Goal: Task Accomplishment & Management: Complete application form

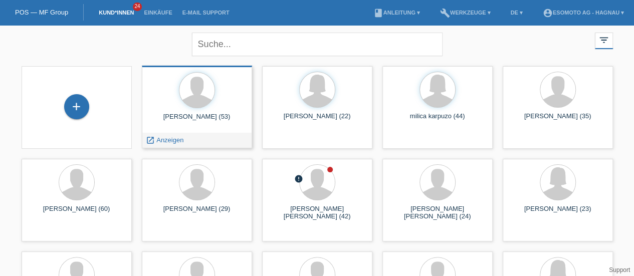
click at [206, 116] on div "karpozo vasil (53)" at bounding box center [197, 121] width 94 height 16
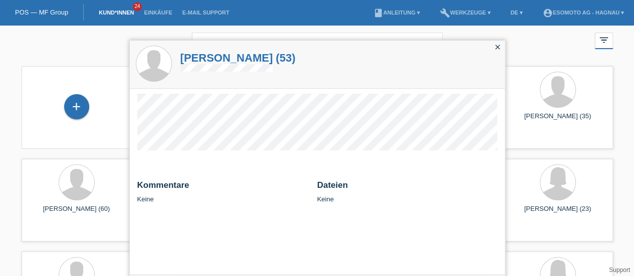
click at [499, 47] on icon "close" at bounding box center [498, 47] width 8 height 8
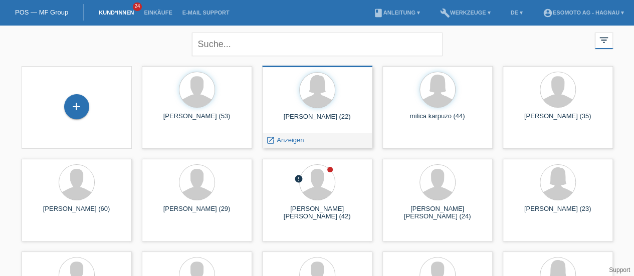
click at [335, 117] on div "[PERSON_NAME] (22)" at bounding box center [317, 121] width 94 height 16
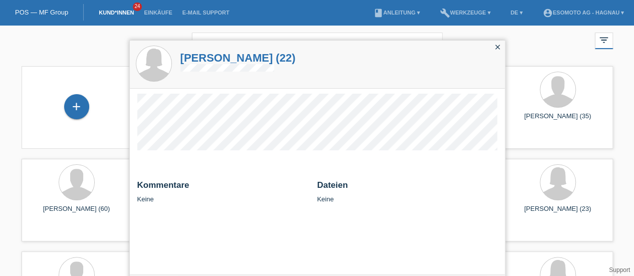
click at [498, 48] on icon "close" at bounding box center [498, 47] width 8 height 8
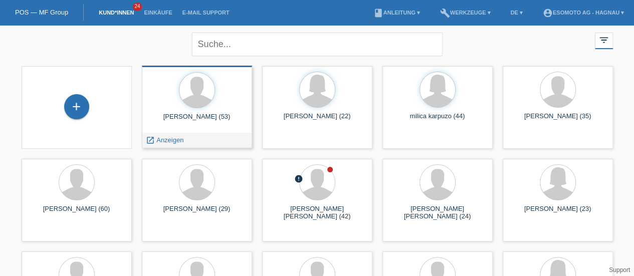
click at [189, 120] on div "[PERSON_NAME] (53)" at bounding box center [197, 121] width 94 height 16
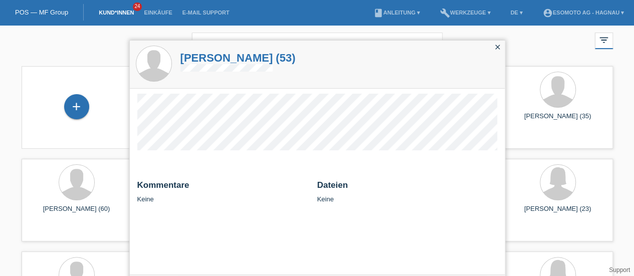
click at [496, 45] on icon "close" at bounding box center [498, 47] width 8 height 8
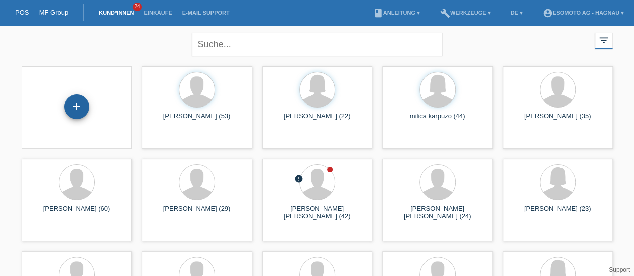
click at [79, 103] on div "+" at bounding box center [76, 106] width 25 height 25
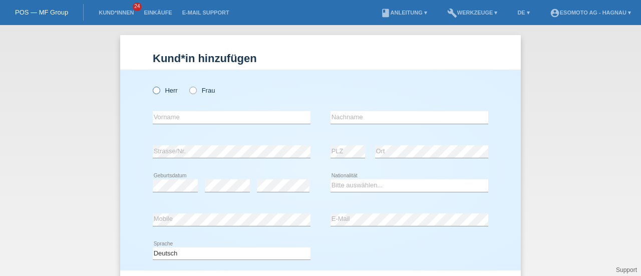
click at [151, 85] on icon at bounding box center [151, 85] width 0 height 0
click at [153, 92] on input "Herr" at bounding box center [156, 90] width 7 height 7
radio input "true"
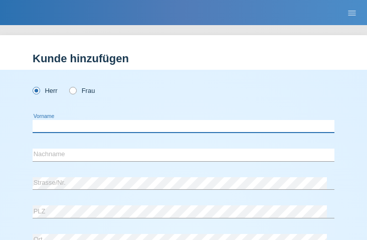
click at [103, 128] on input "text" at bounding box center [184, 126] width 302 height 13
paste input "Rijad"
type input "Rijad"
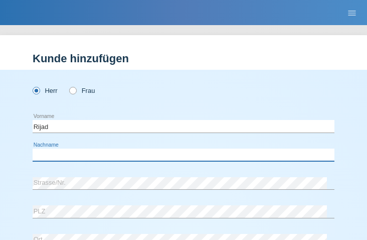
click at [86, 152] on input "text" at bounding box center [184, 154] width 302 height 13
paste input "Osmani"
type input "Osmani"
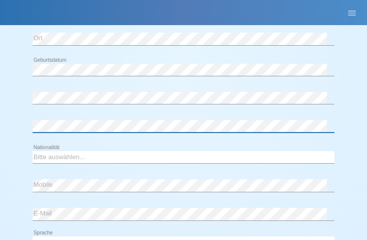
scroll to position [203, 0]
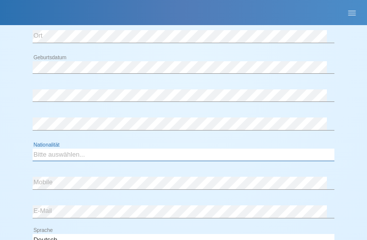
click at [92, 154] on select "Bitte auswählen... Schweiz Deutschland Liechtenstein Österreich ------------ Af…" at bounding box center [184, 154] width 302 height 12
select select "RS"
click at [33, 148] on select "Bitte auswählen... Schweiz Deutschland Liechtenstein Österreich ------------ Af…" at bounding box center [184, 154] width 302 height 12
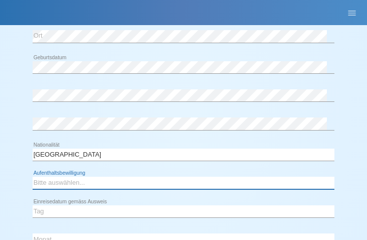
click at [77, 179] on select "Bitte auswählen... C B B - Flüchtlingsstatus Andere" at bounding box center [184, 182] width 302 height 12
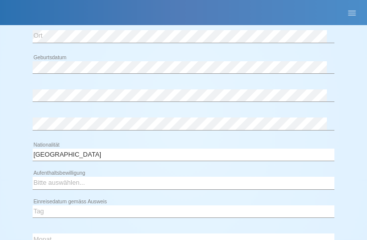
click at [144, 110] on div "error Geburtsdatum error error" at bounding box center [184, 97] width 302 height 85
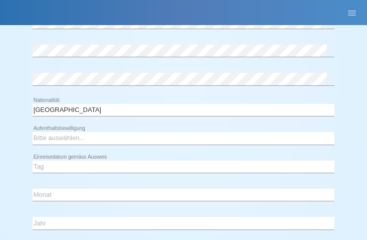
scroll to position [251, 0]
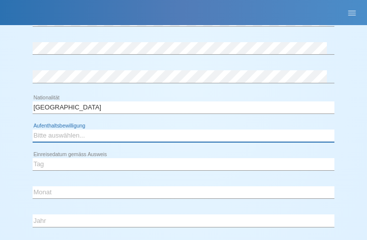
click at [109, 134] on select "Bitte auswählen... C B B - Flüchtlingsstatus Andere" at bounding box center [184, 135] width 302 height 12
select select "C"
click at [33, 129] on select "Bitte auswählen... C B B - Flüchtlingsstatus Andere" at bounding box center [184, 135] width 302 height 12
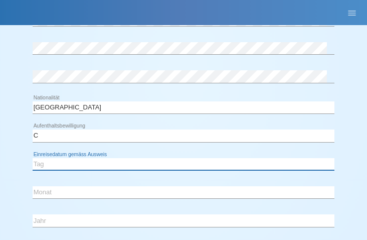
click at [70, 163] on select "Tag 01 02 03 04 05 06 07 08 09 10 11" at bounding box center [184, 164] width 302 height 12
select select "05"
click at [33, 158] on select "Tag 01 02 03 04 05 06 07 08 09 10 11" at bounding box center [184, 164] width 302 height 12
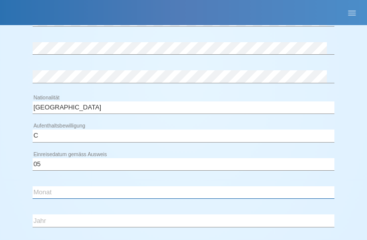
click at [63, 193] on select "Monat 01 02 03 04 05 06 07 08 09 10 11" at bounding box center [184, 192] width 302 height 12
select select "04"
click at [33, 186] on select "Monat 01 02 03 04 05 06 07 08 09 10 11" at bounding box center [184, 192] width 302 height 12
click at [57, 215] on select "Jahr 2025 2024 2023 2022 2021 2020 2019 2018 2017 2016 2015 2014 2013 2012 2011…" at bounding box center [184, 220] width 302 height 12
select select "1983"
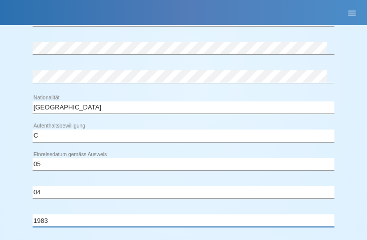
click at [33, 214] on select "Jahr 2025 2024 2023 2022 2021 2020 2019 2018 2017 2016 2015 2014 2013 2012 2011…" at bounding box center [184, 220] width 302 height 12
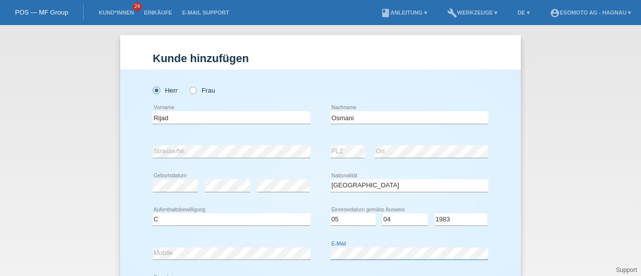
scroll to position [142, 0]
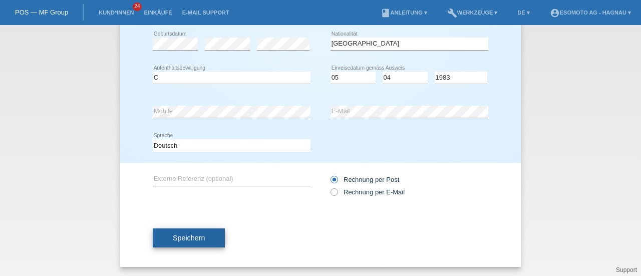
click at [184, 234] on span "Speichern" at bounding box center [189, 238] width 32 height 8
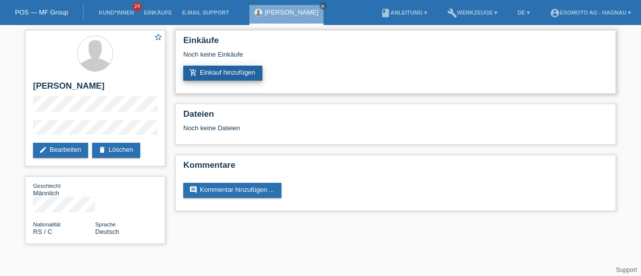
click at [233, 74] on link "add_shopping_cart Einkauf hinzufügen" at bounding box center [222, 73] width 79 height 15
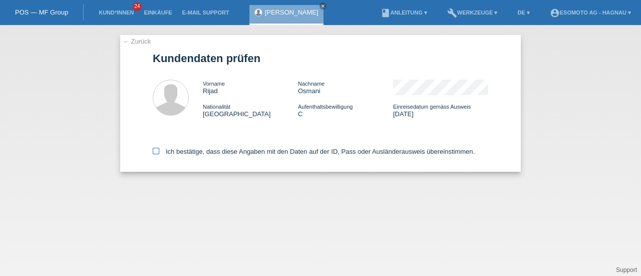
click at [154, 151] on icon at bounding box center [156, 151] width 7 height 7
click at [154, 151] on input "Ich bestätige, dass diese Angaben mit den Daten auf der ID, Pass oder Ausländer…" at bounding box center [156, 151] width 7 height 7
checkbox input "true"
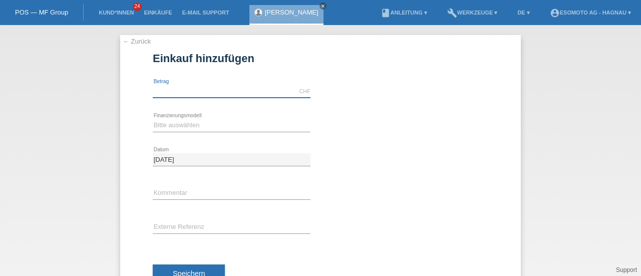
click at [212, 97] on input "text" at bounding box center [232, 91] width 158 height 13
type input "7600.00"
click at [196, 126] on select "Bitte auswählen Fixe Raten Kauf auf Rechnung mit Teilzahlungsoption" at bounding box center [232, 125] width 158 height 12
select select "69"
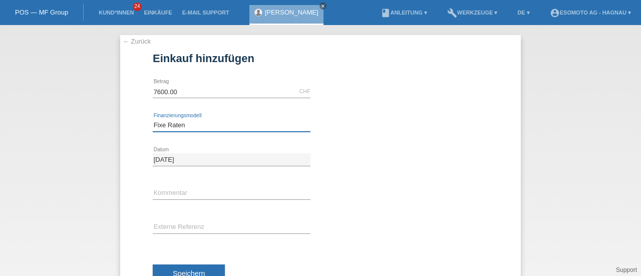
click at [153, 119] on select "Bitte auswählen Fixe Raten Kauf auf Rechnung mit Teilzahlungsoption" at bounding box center [232, 125] width 158 height 12
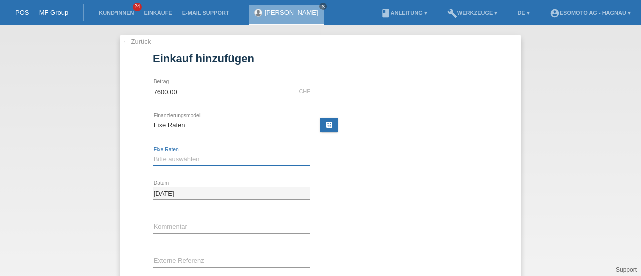
click at [175, 154] on select "Bitte auswählen 12 Raten 24 Raten 36 Raten 48 Raten" at bounding box center [232, 159] width 158 height 12
select select "140"
click at [153, 153] on select "Bitte auswählen 12 Raten 24 Raten 36 Raten 48 Raten" at bounding box center [232, 159] width 158 height 12
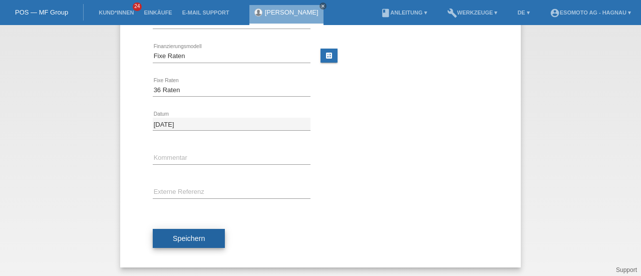
click at [173, 237] on span "Speichern" at bounding box center [189, 239] width 32 height 8
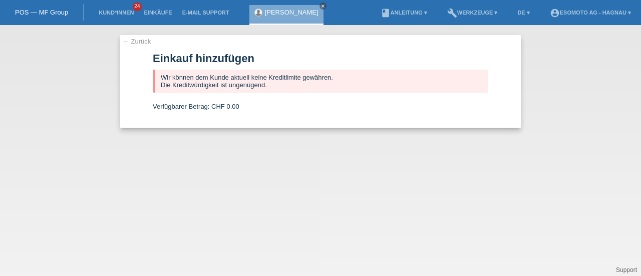
scroll to position [0, 0]
click at [136, 41] on link "← Zurück" at bounding box center [137, 42] width 28 height 8
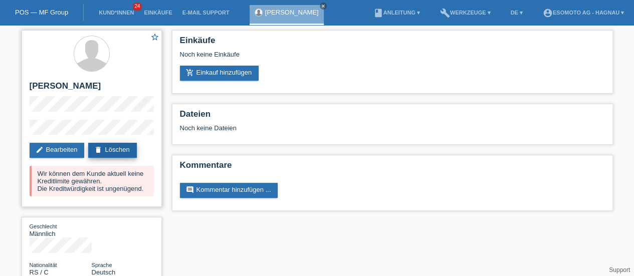
click at [118, 150] on link "delete Löschen" at bounding box center [112, 150] width 48 height 15
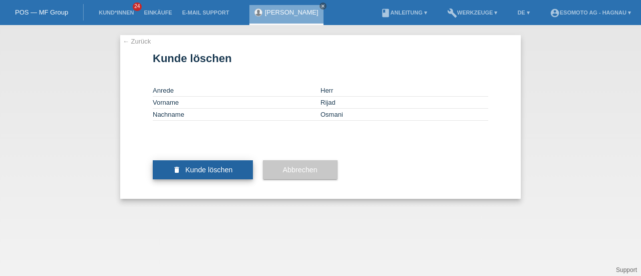
click at [227, 174] on span "Kunde löschen" at bounding box center [209, 170] width 48 height 8
